Goal: Transaction & Acquisition: Subscribe to service/newsletter

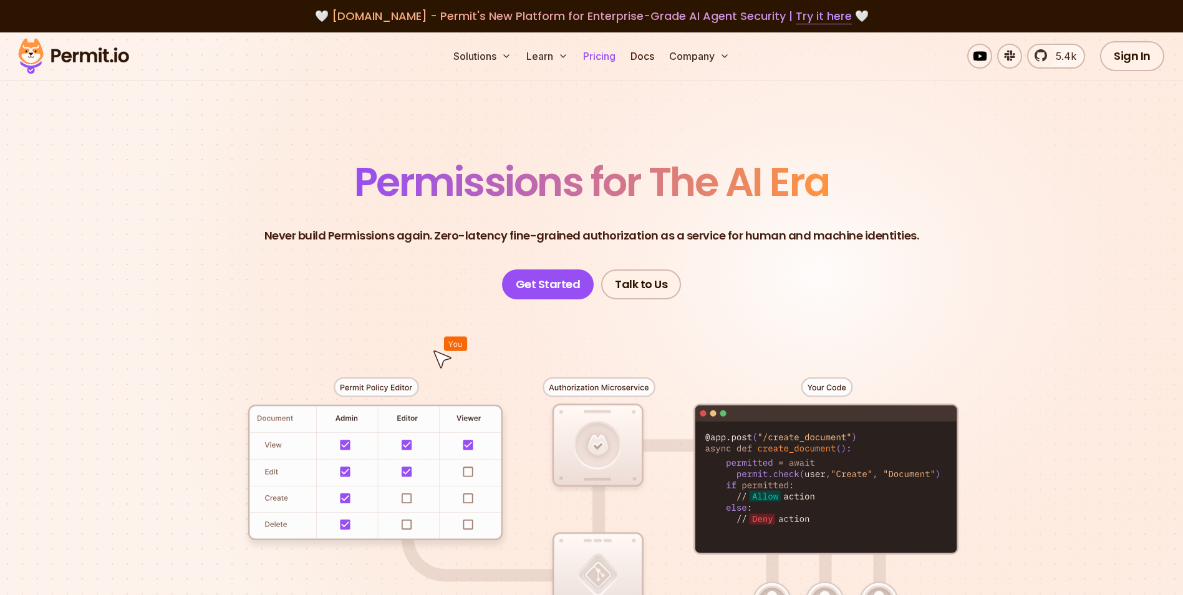
click at [594, 56] on link "Pricing" at bounding box center [599, 56] width 42 height 25
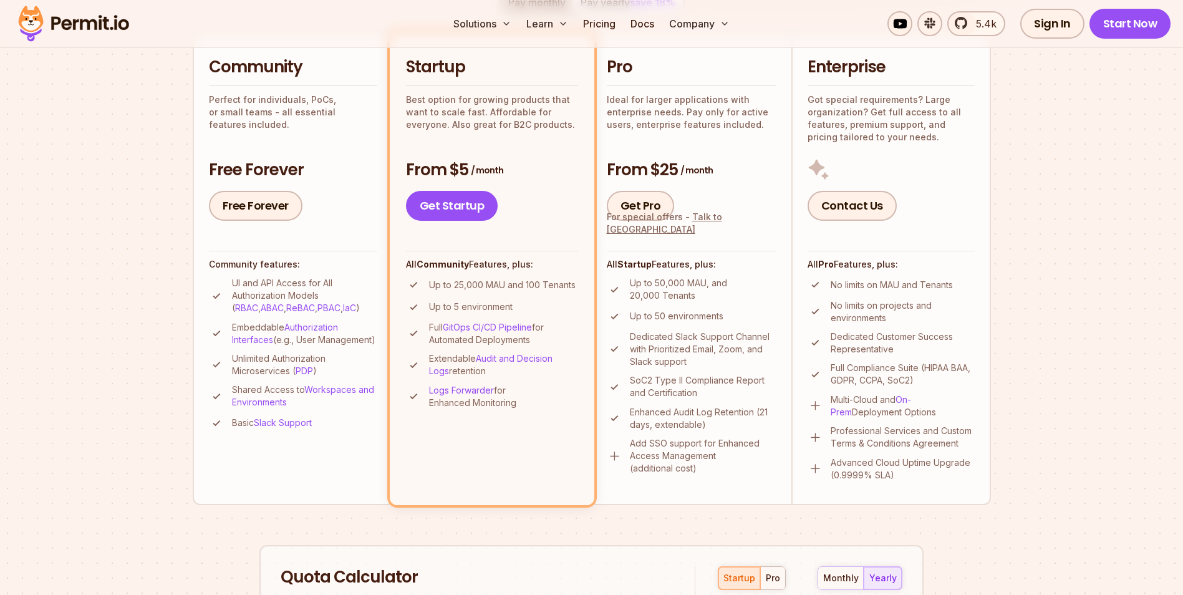
scroll to position [312, 0]
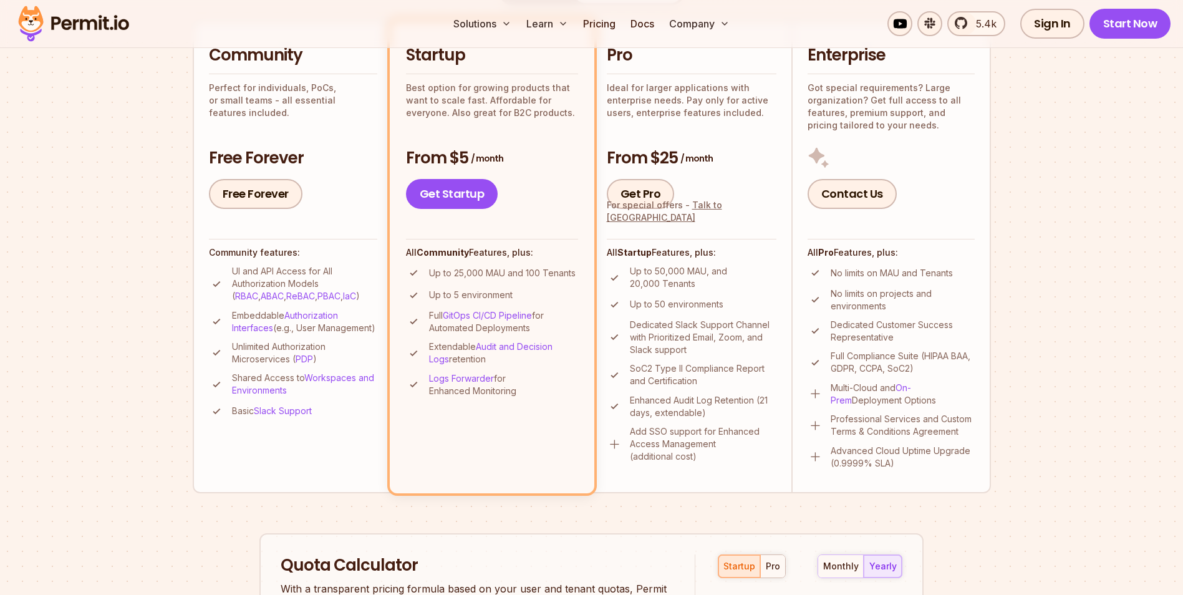
click at [627, 130] on div "Pro Ideal for larger applications with enterprise needs. Pay only for active us…" at bounding box center [692, 126] width 170 height 165
click at [637, 130] on div "Pro Ideal for larger applications with enterprise needs. Pay only for active us…" at bounding box center [692, 126] width 170 height 165
click at [639, 281] on p "Up to 50,000 MAU, and 20,000 Tenants" at bounding box center [703, 277] width 147 height 25
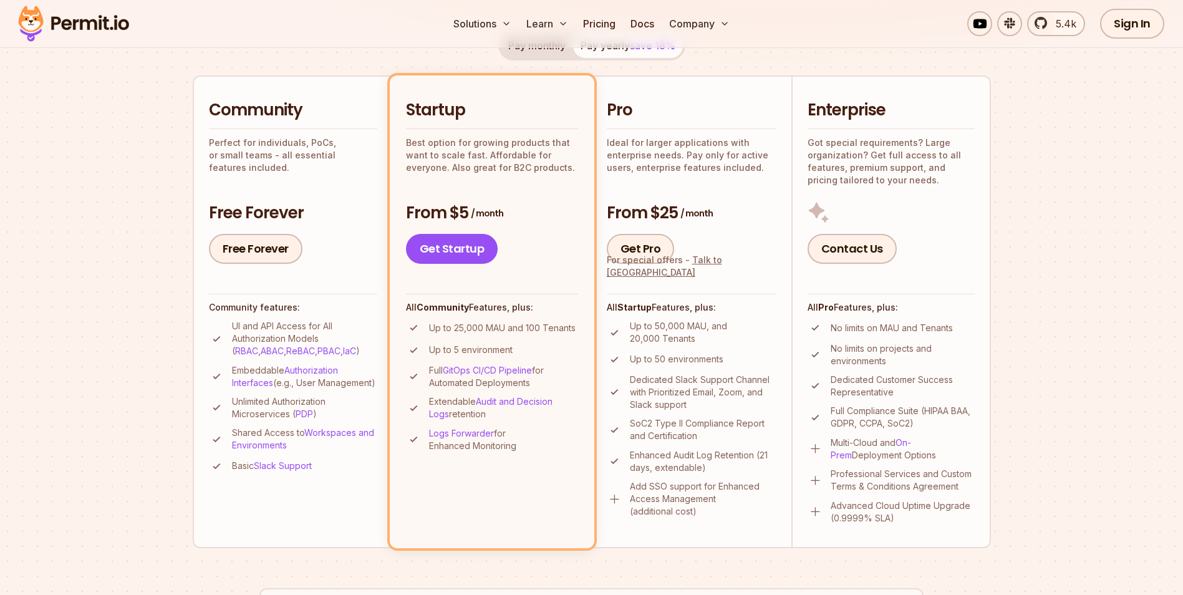
scroll to position [249, 0]
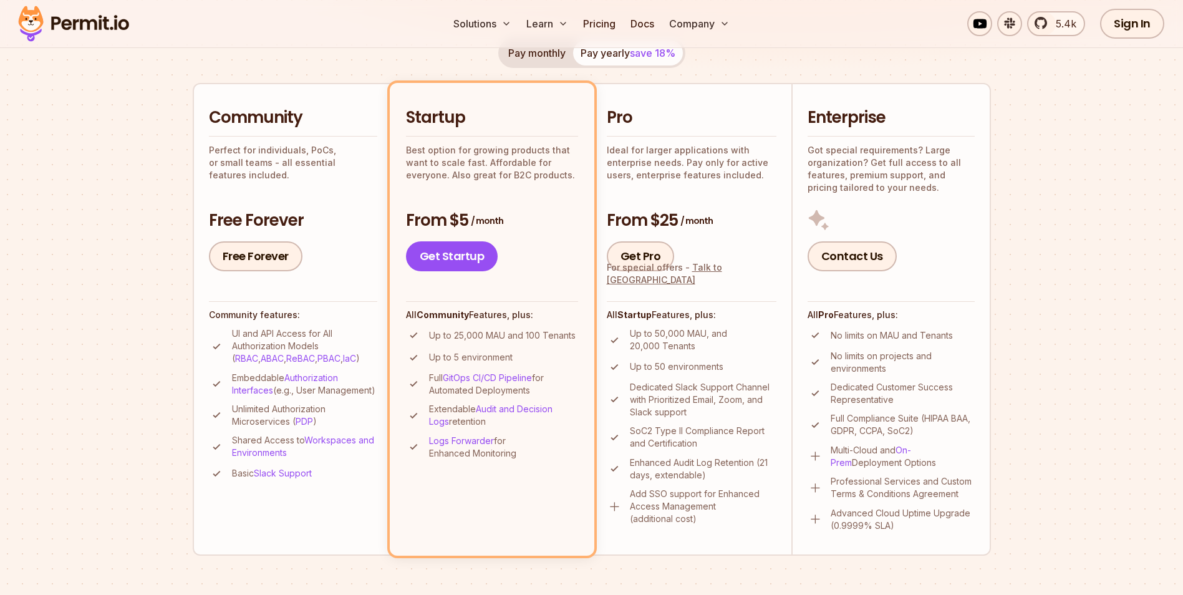
click at [671, 265] on div "Get Pro For special offers - Talk to us" at bounding box center [692, 256] width 170 height 30
click at [524, 262] on div "Get Startup" at bounding box center [492, 256] width 172 height 30
click at [654, 243] on link "Get Pro" at bounding box center [641, 256] width 68 height 30
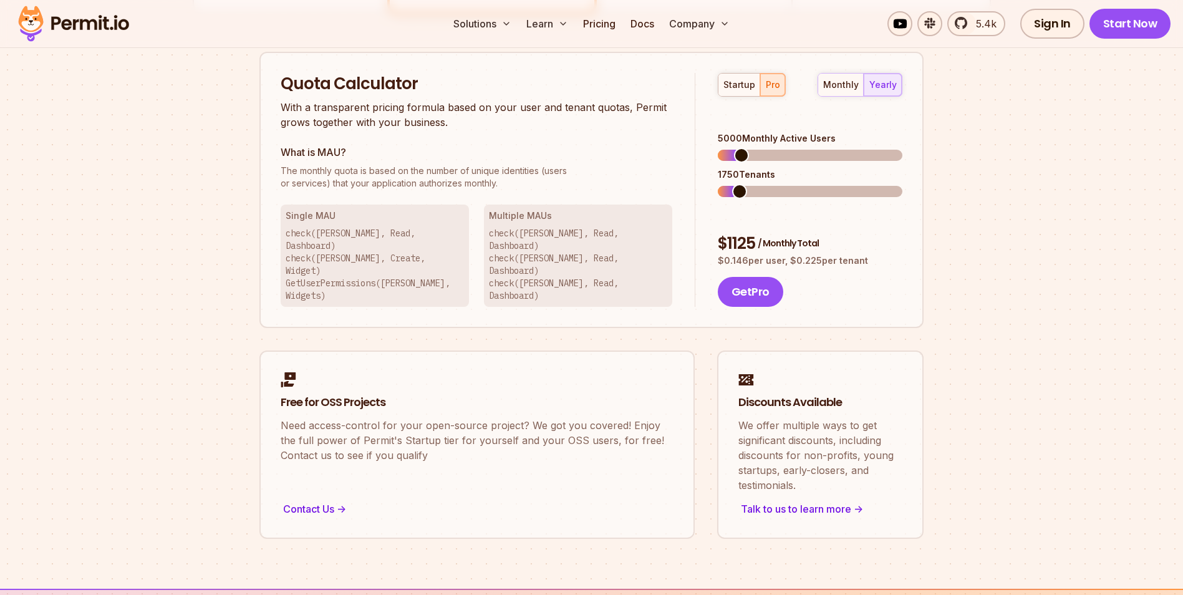
scroll to position [796, 0]
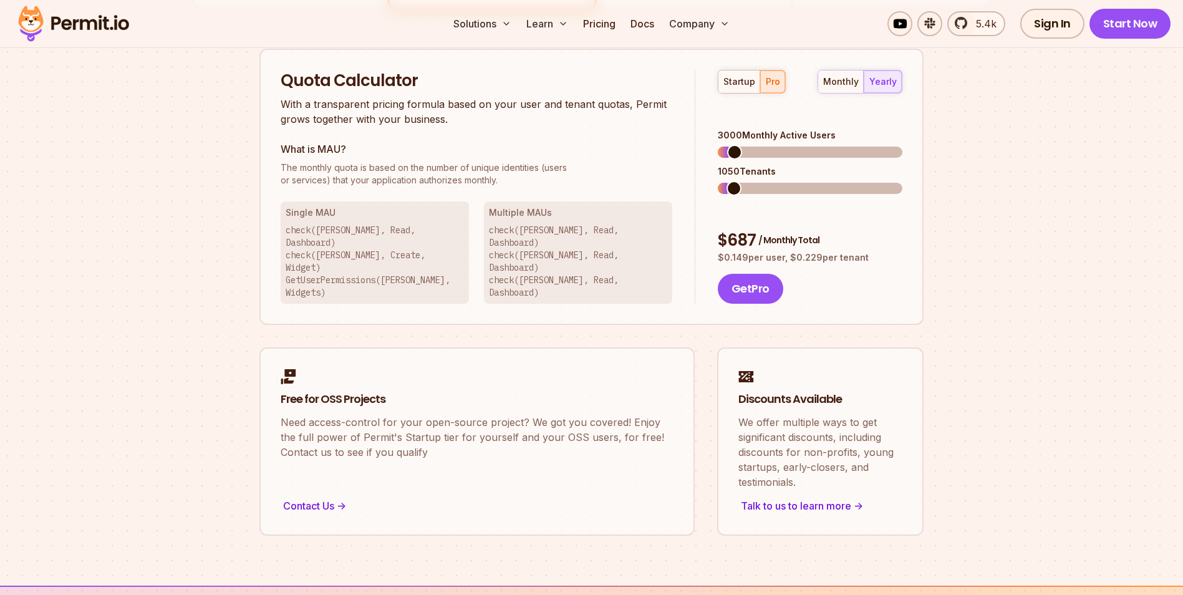
click at [728, 145] on span at bounding box center [734, 152] width 15 height 15
click at [725, 145] on span at bounding box center [732, 152] width 15 height 15
drag, startPoint x: 727, startPoint y: 201, endPoint x: 828, endPoint y: 200, distance: 101.0
click at [828, 230] on div "$ 508 / Monthly Total" at bounding box center [810, 241] width 185 height 22
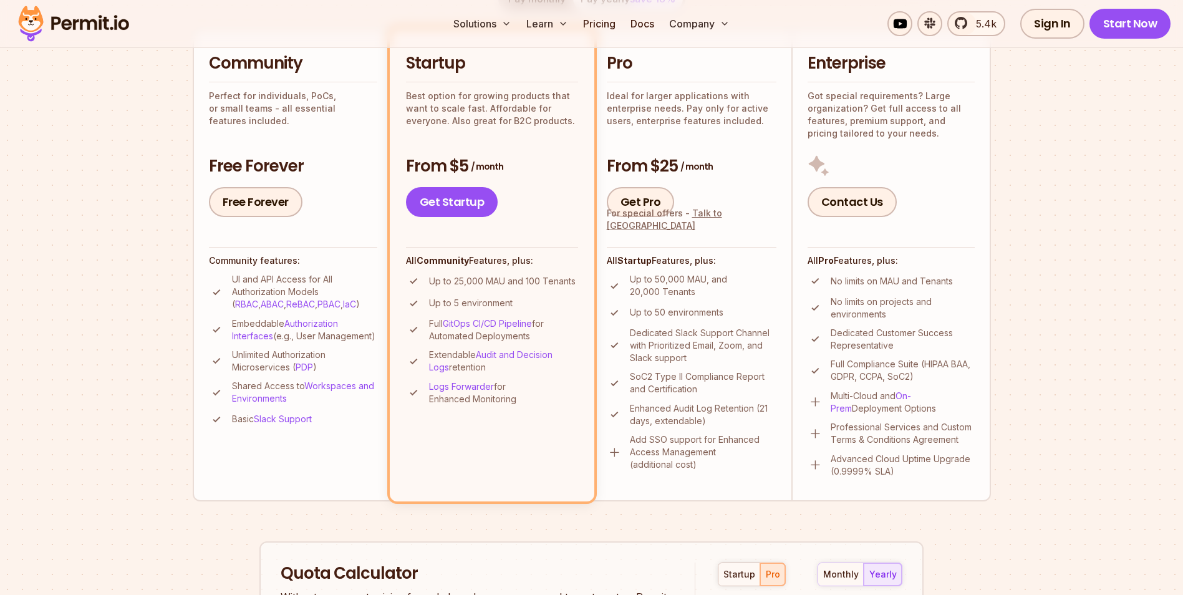
scroll to position [297, 0]
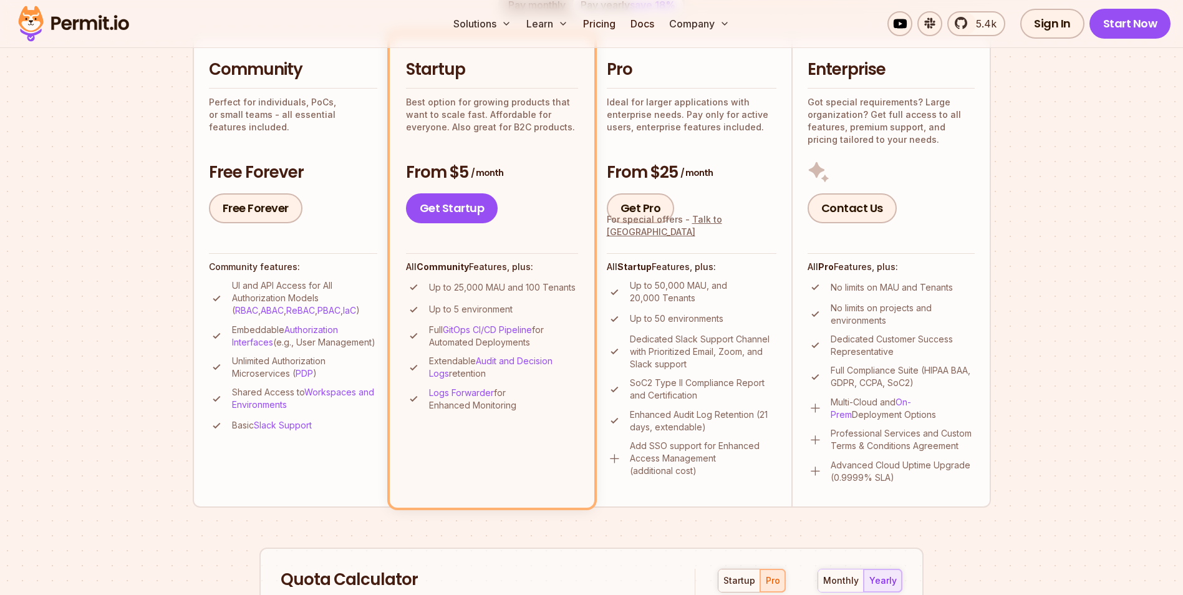
click at [688, 123] on p "Ideal for larger applications with enterprise needs. Pay only for active users,…" at bounding box center [692, 114] width 170 height 37
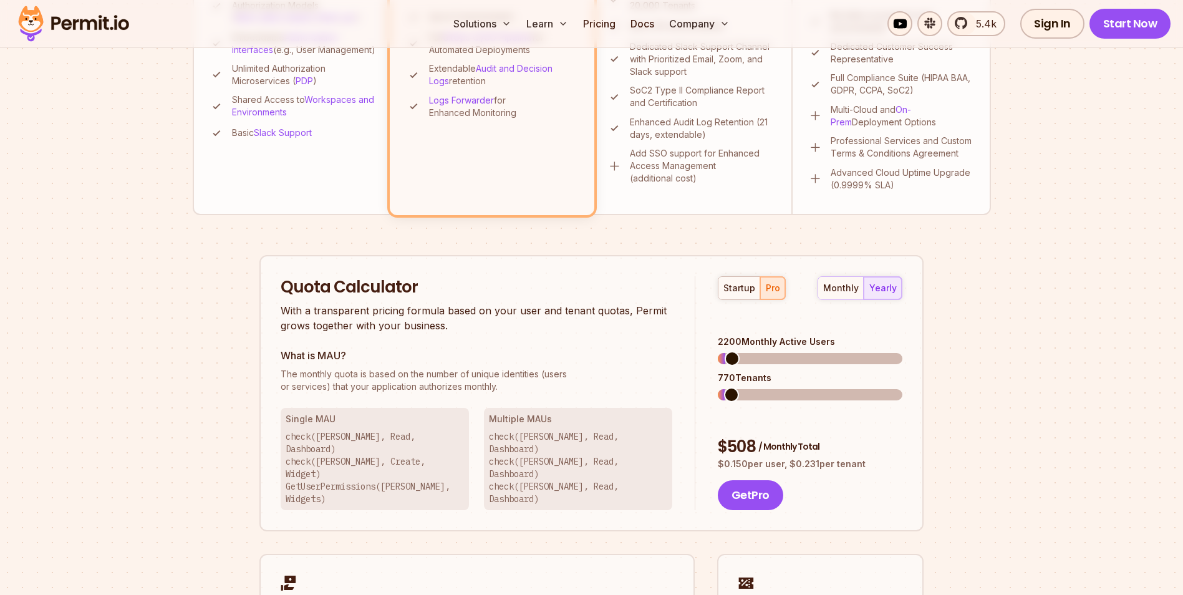
scroll to position [609, 0]
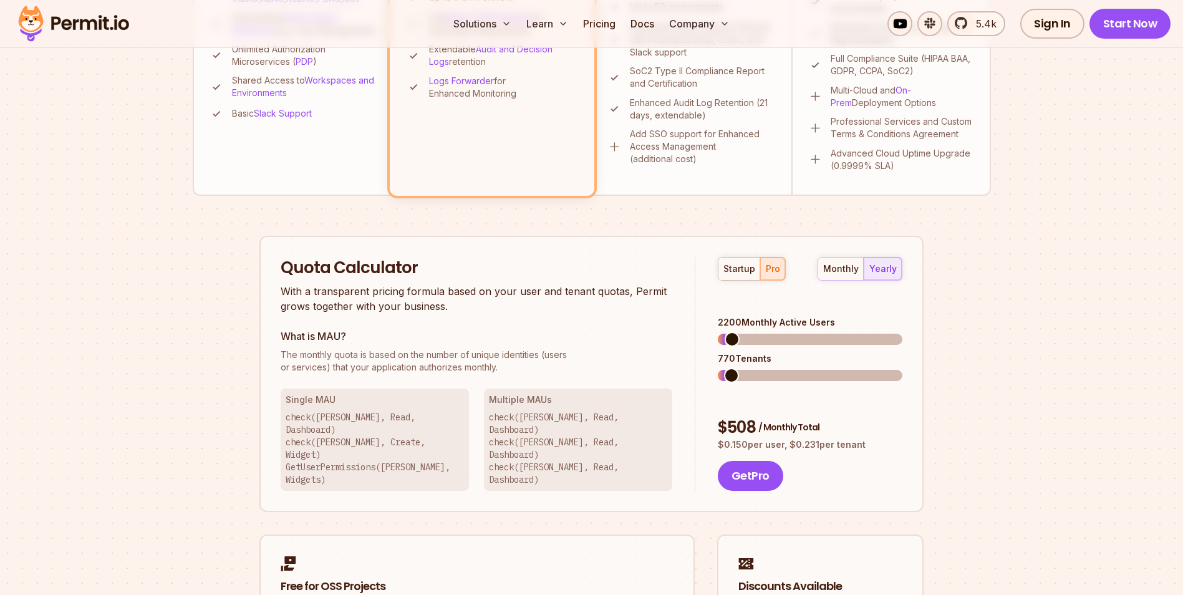
click at [895, 268] on div "monthly yearly" at bounding box center [860, 269] width 85 height 24
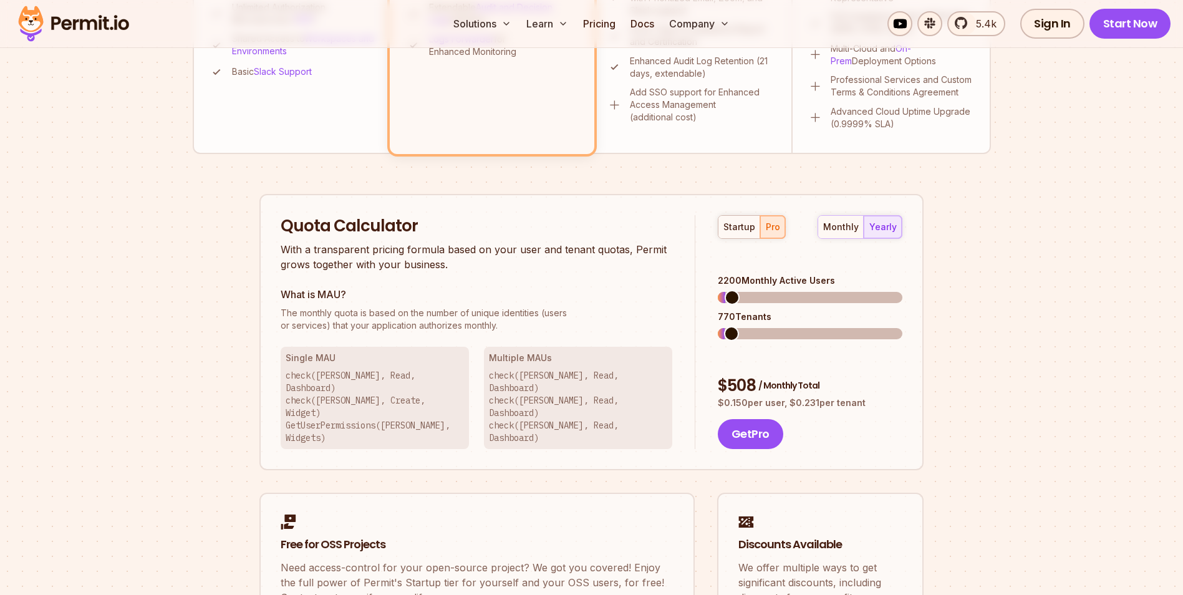
scroll to position [734, 0]
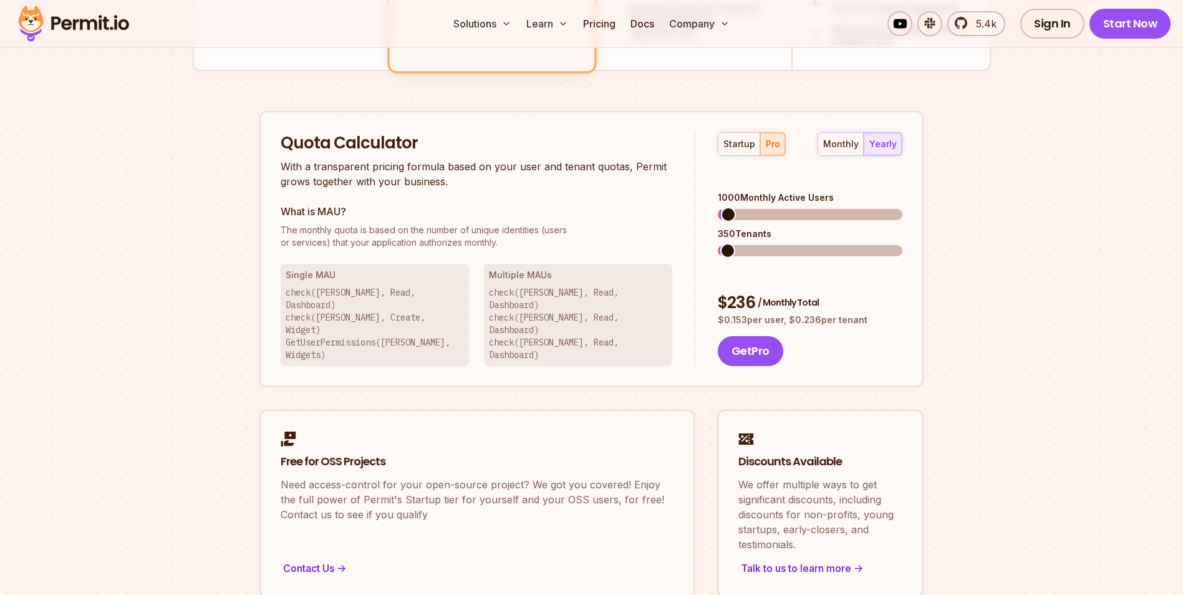
click at [721, 207] on span at bounding box center [728, 214] width 15 height 15
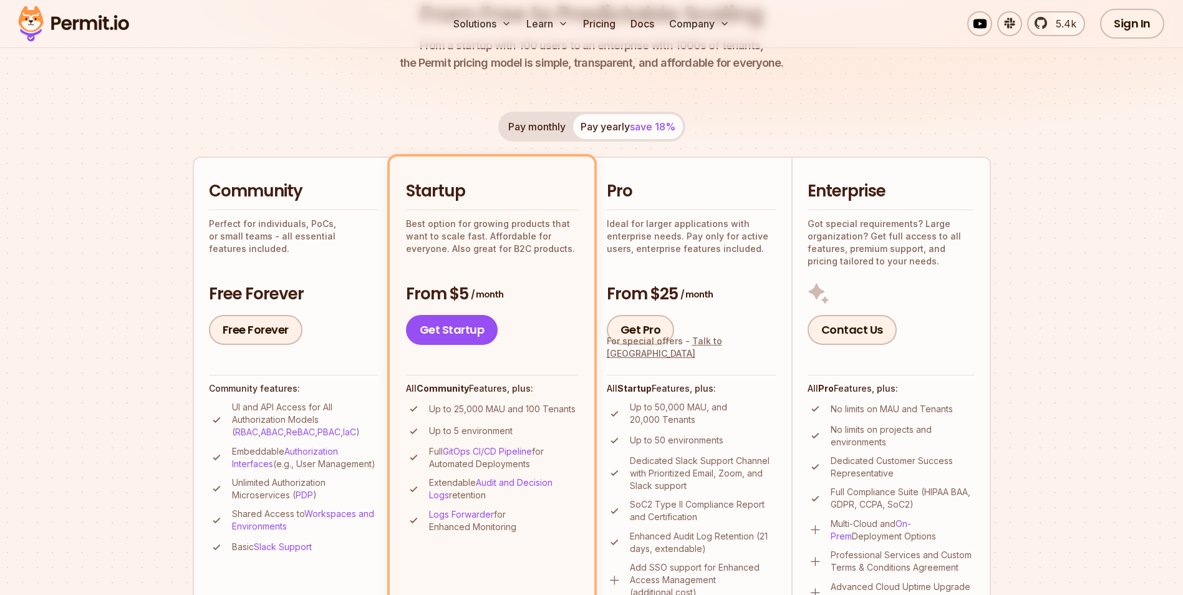
scroll to position [173, 0]
